Goal: Information Seeking & Learning: Learn about a topic

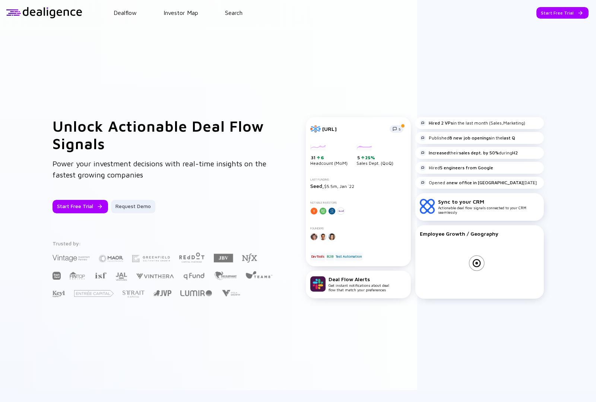
click at [241, 16] on header "Dealflow Investor Map Search Start Free Trial Dealflow Investor Map Start Free …" at bounding box center [298, 12] width 596 height 25
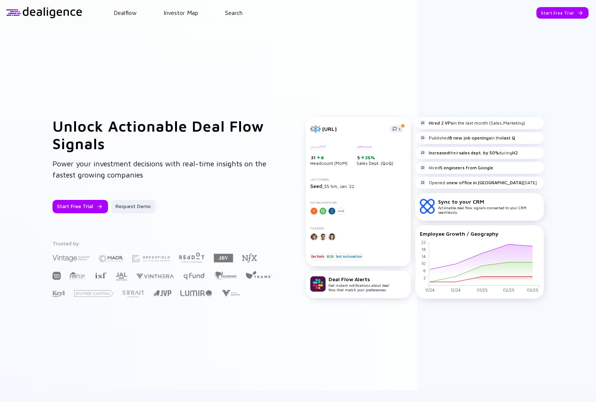
click at [232, 17] on header "Dealflow Investor Map Search Start Free Trial Dealflow Investor Map Start Free …" at bounding box center [298, 12] width 596 height 25
click at [232, 14] on link "Search" at bounding box center [234, 12] width 18 height 7
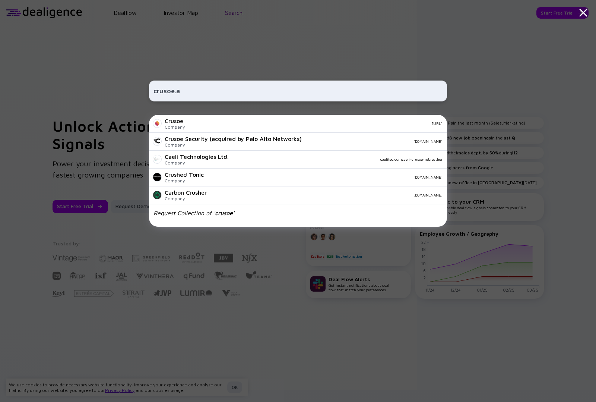
type input "[URL]"
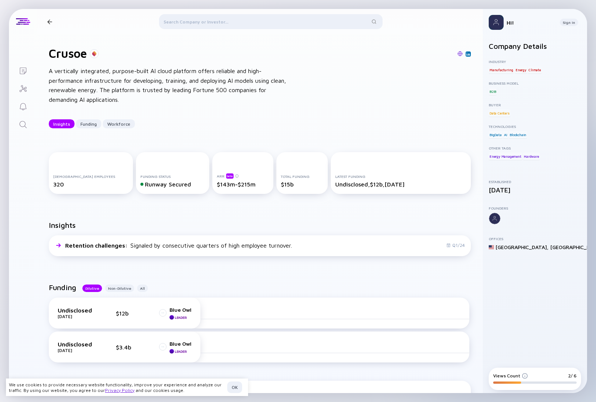
click at [214, 110] on div "Crusoe A vertically integrated, purpose-built AI cloud platform offers reliable…" at bounding box center [260, 87] width 446 height 106
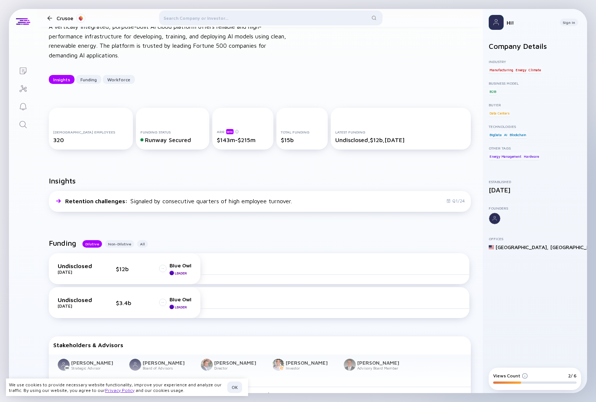
scroll to position [57, 0]
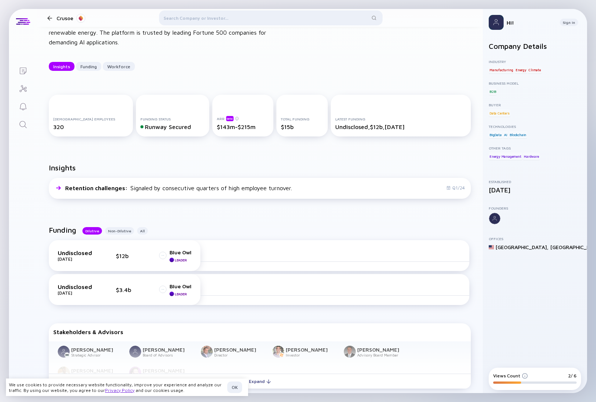
click at [152, 253] on div "Undisclosed [DATE] $12b Blue Owl Leader" at bounding box center [125, 255] width 134 height 13
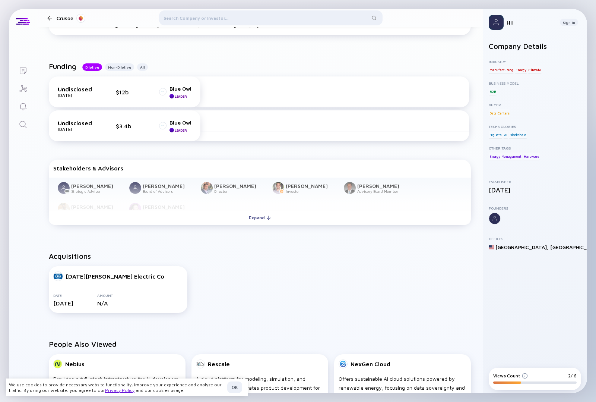
scroll to position [271, 0]
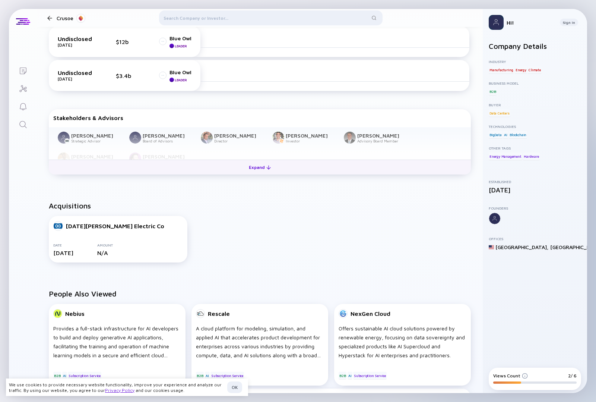
click at [262, 169] on div "Expand" at bounding box center [259, 167] width 31 height 12
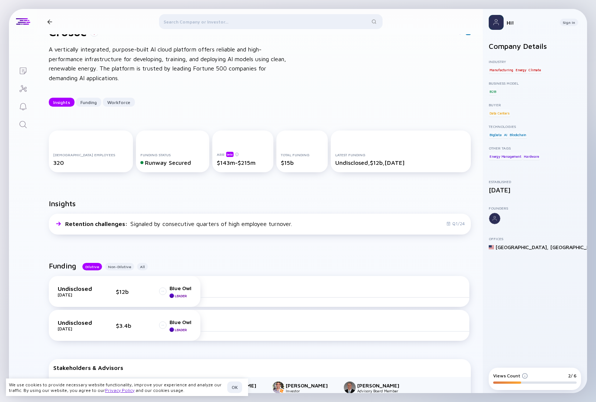
scroll to position [0, 0]
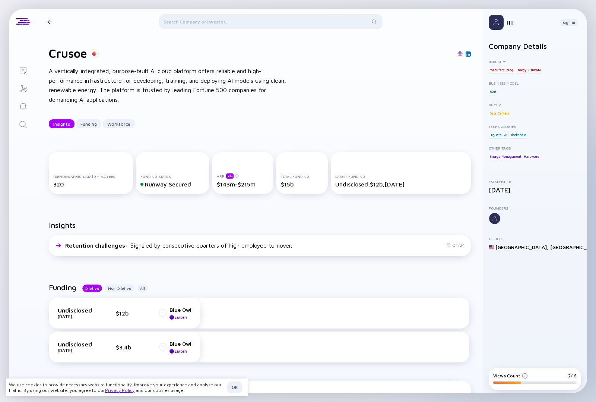
click at [281, 179] on div "Total Funding $15b" at bounding box center [302, 180] width 42 height 13
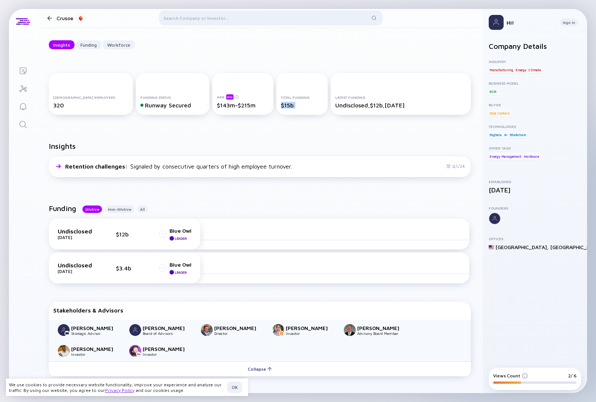
scroll to position [82, 0]
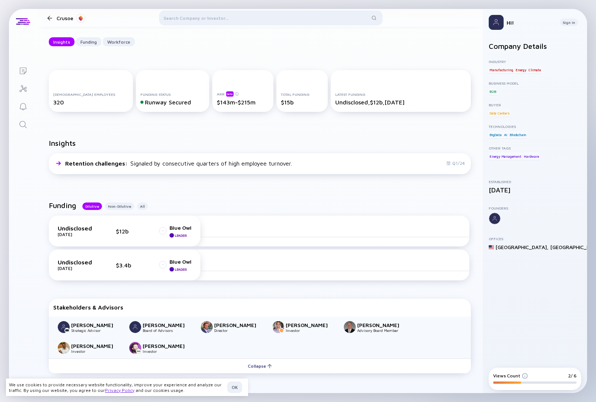
click at [140, 275] on div "Undisclosed [DATE] $3.4b Blue Owl Leader" at bounding box center [125, 264] width 152 height 31
click at [140, 262] on div "Undisclosed [DATE] $3.4b Blue Owl Leader" at bounding box center [125, 264] width 134 height 13
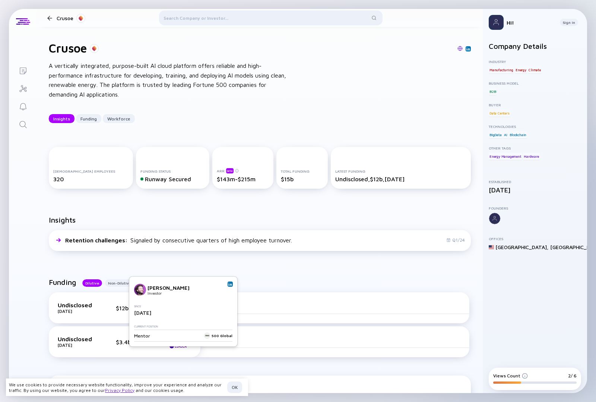
scroll to position [0, 0]
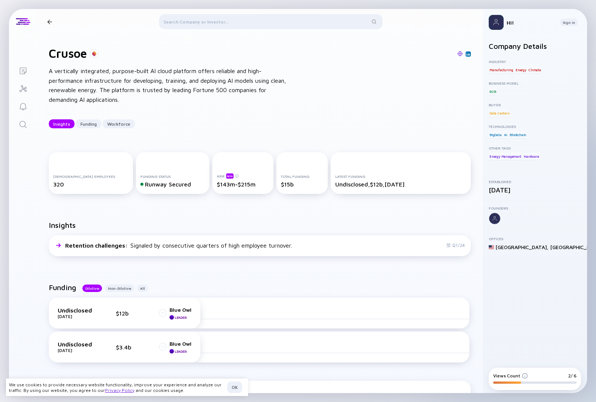
click at [142, 99] on div "A vertically integrated, purpose-built AI cloud platform offers reliable and hi…" at bounding box center [168, 85] width 238 height 38
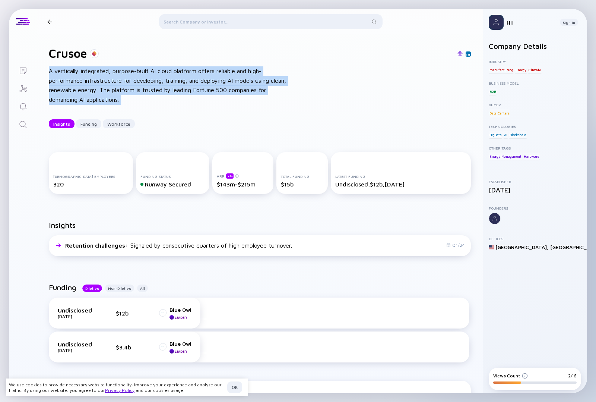
click at [142, 99] on div "A vertically integrated, purpose-built AI cloud platform offers reliable and hi…" at bounding box center [168, 85] width 238 height 38
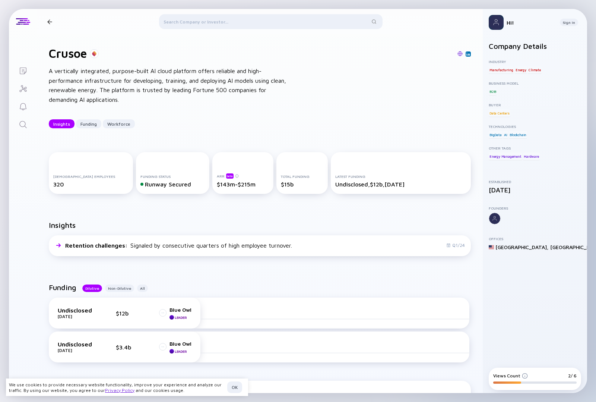
click at [231, 25] on div at bounding box center [271, 23] width 224 height 18
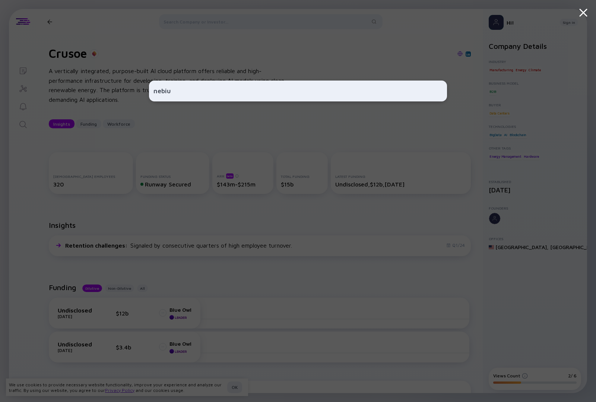
type input "nebius"
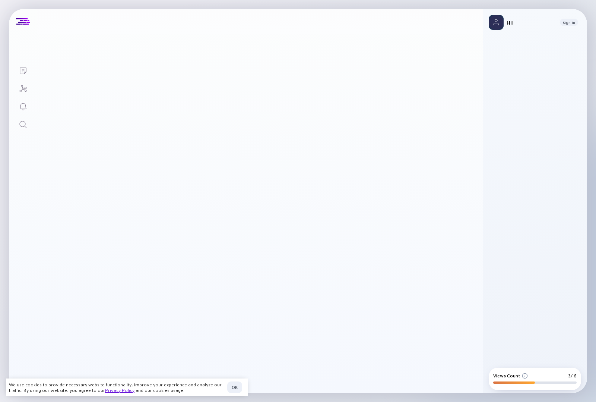
click at [219, 92] on div "------------------------------------------------------- -----------------------…" at bounding box center [160, 80] width 238 height 29
click at [219, 92] on div "------------------------------------------------------- -----------------------…" at bounding box center [175, 80] width 238 height 29
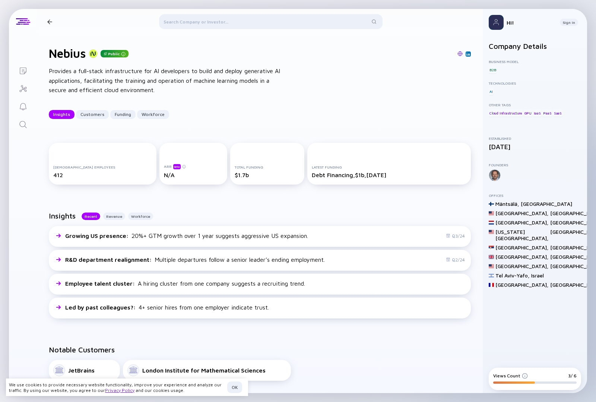
click at [205, 169] on div "ARR beta N/A" at bounding box center [193, 171] width 59 height 15
click at [235, 169] on div "Total Funding $1.7b" at bounding box center [268, 171] width 66 height 13
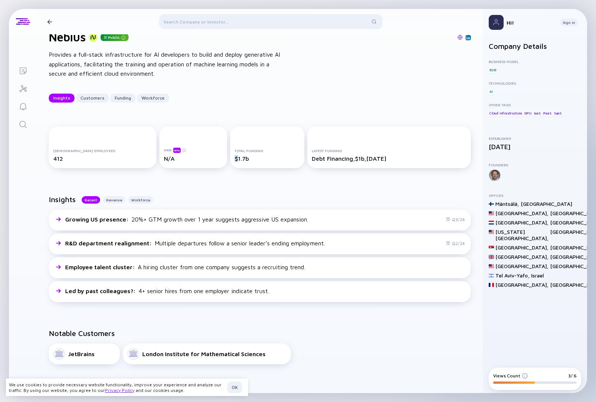
scroll to position [18, 0]
